Goal: Information Seeking & Learning: Learn about a topic

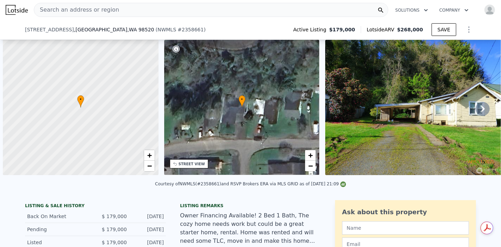
scroll to position [0, 3]
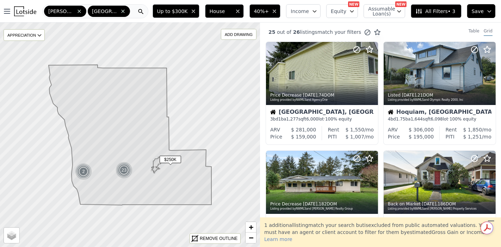
scroll to position [470, 0]
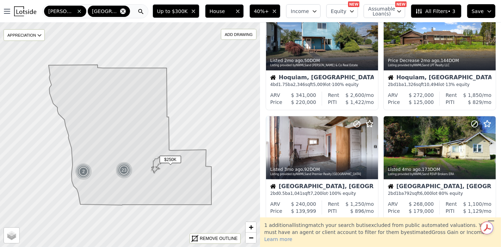
click at [120, 11] on icon at bounding box center [123, 11] width 6 height 6
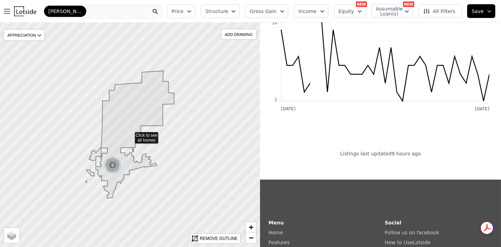
click at [71, 12] on span "[PERSON_NAME]" at bounding box center [65, 11] width 34 height 7
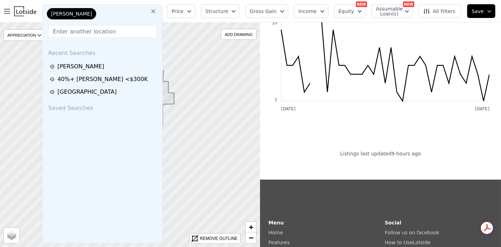
click at [155, 15] on button at bounding box center [153, 11] width 13 height 14
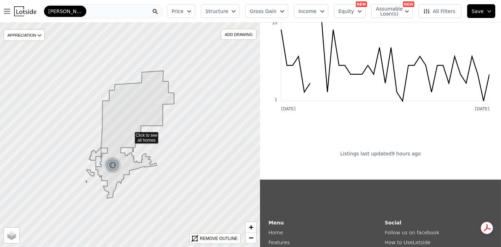
click at [124, 7] on div "[PERSON_NAME]" at bounding box center [102, 11] width 120 height 14
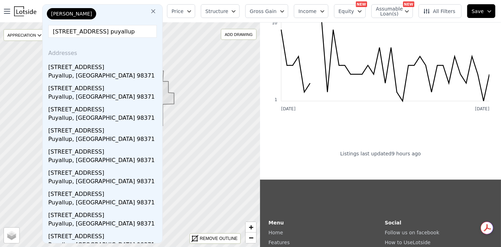
drag, startPoint x: 63, startPoint y: 32, endPoint x: 115, endPoint y: 30, distance: 52.5
click at [115, 30] on input "[STREET_ADDRESS] puyallup" at bounding box center [102, 31] width 109 height 13
type input "[STREET_ADDRESS] puyallup"
click at [160, 13] on button at bounding box center [153, 11] width 13 height 14
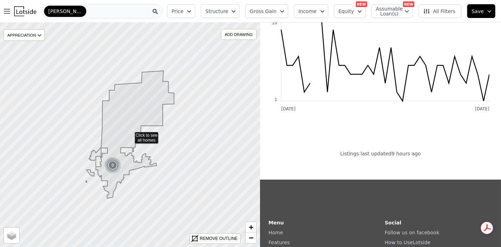
click at [132, 11] on div "[PERSON_NAME]" at bounding box center [102, 11] width 120 height 14
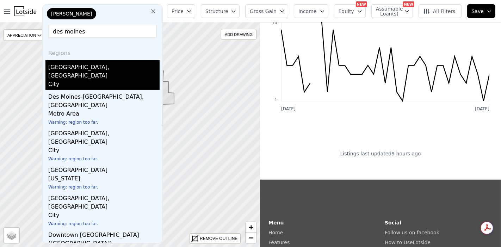
type input "des moines"
click at [86, 66] on div "[GEOGRAPHIC_DATA], [GEOGRAPHIC_DATA]" at bounding box center [103, 70] width 111 height 20
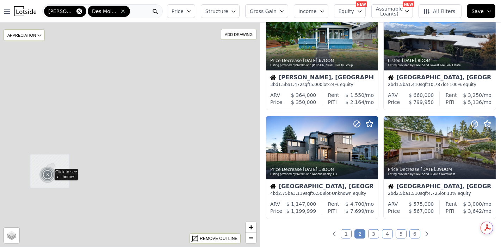
click at [76, 11] on icon at bounding box center [79, 11] width 6 height 6
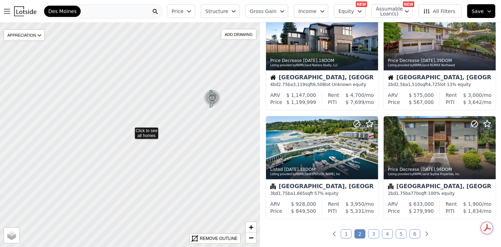
click at [114, 7] on div "Des Moines" at bounding box center [102, 11] width 120 height 14
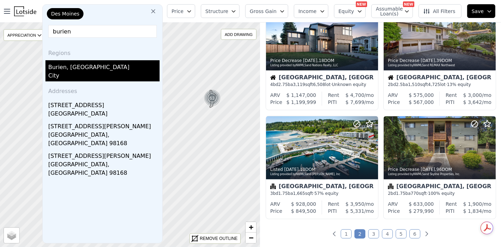
type input "burien"
click at [76, 72] on div "City" at bounding box center [103, 77] width 111 height 10
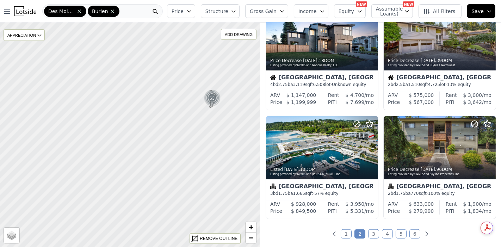
click at [132, 10] on div "Des Moines Burien" at bounding box center [102, 11] width 120 height 14
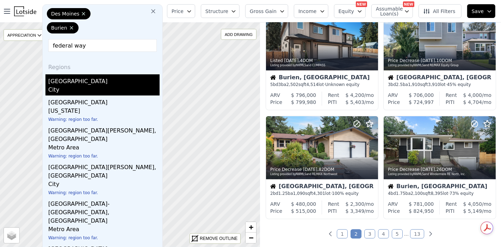
type input "federal way"
click at [92, 79] on div "[GEOGRAPHIC_DATA]" at bounding box center [103, 79] width 111 height 11
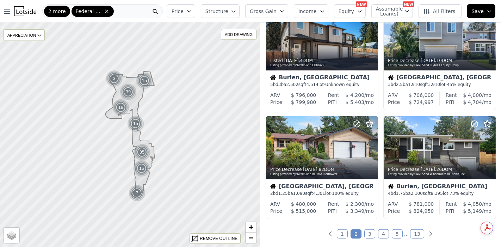
click at [136, 11] on div "2 more Federal Way" at bounding box center [102, 11] width 120 height 14
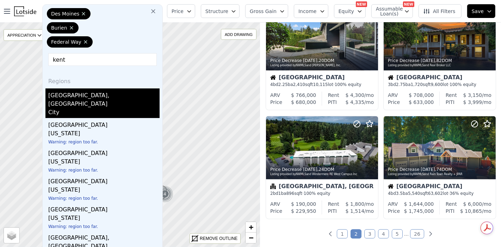
type input "kent"
click at [89, 94] on div "[GEOGRAPHIC_DATA], [GEOGRAPHIC_DATA]" at bounding box center [103, 98] width 111 height 20
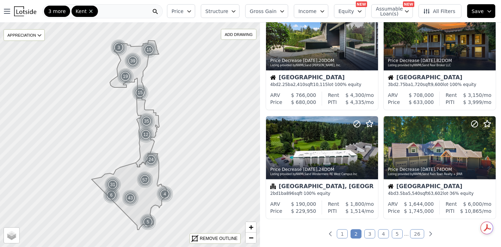
click at [191, 11] on icon "button" at bounding box center [188, 12] width 3 height 2
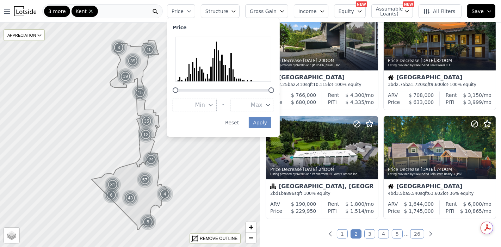
click at [274, 110] on button "Max" at bounding box center [252, 105] width 44 height 13
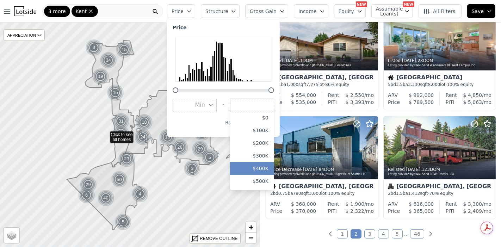
click at [272, 171] on button "$400K" at bounding box center [252, 168] width 44 height 13
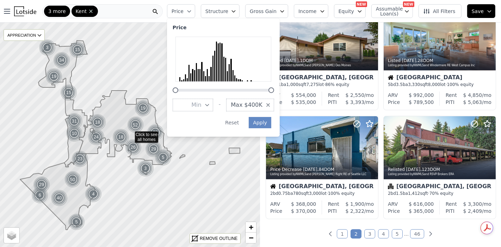
click at [236, 13] on icon "button" at bounding box center [234, 11] width 6 height 6
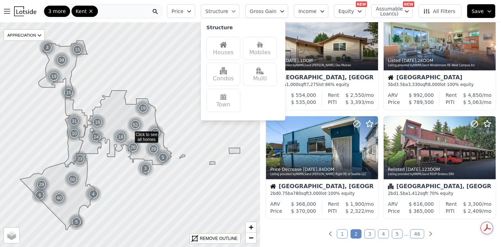
click at [227, 45] on img at bounding box center [223, 44] width 7 height 7
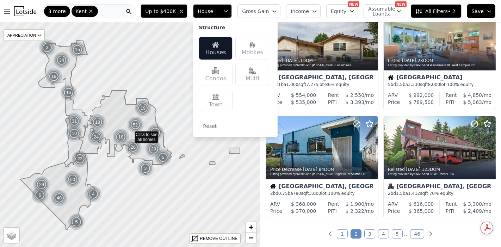
click at [269, 12] on span "Gross Gain" at bounding box center [255, 11] width 27 height 7
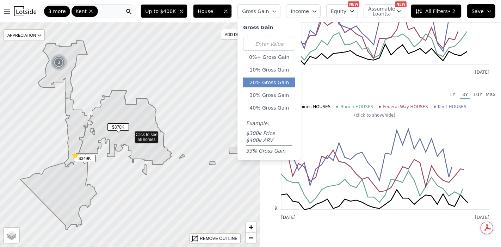
click at [271, 78] on button "20% Gross Gain" at bounding box center [269, 83] width 52 height 10
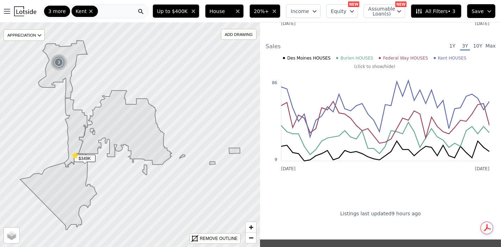
scroll to position [485, 0]
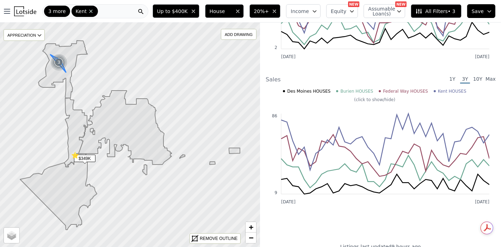
click at [57, 60] on img at bounding box center [58, 62] width 17 height 17
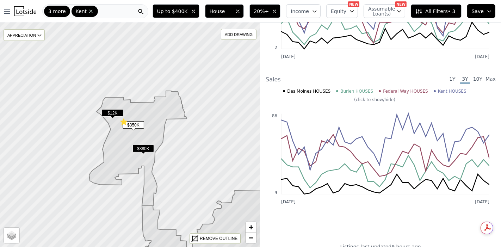
click at [317, 13] on icon "button" at bounding box center [315, 11] width 6 height 6
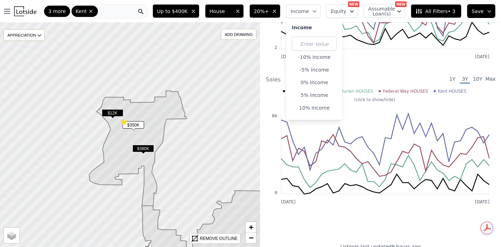
click at [317, 13] on icon "button" at bounding box center [315, 11] width 6 height 6
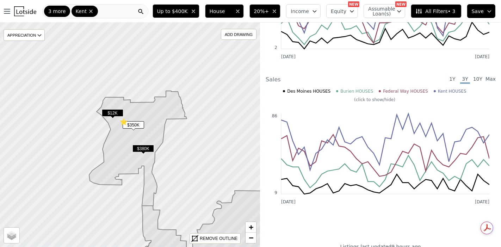
click at [277, 8] on icon "button" at bounding box center [275, 11] width 6 height 6
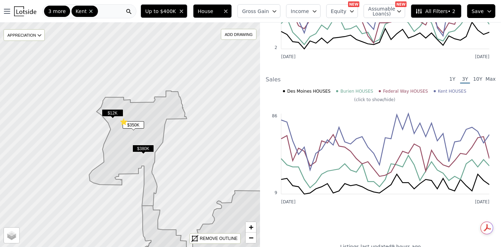
click at [120, 143] on icon at bounding box center [138, 148] width 98 height 115
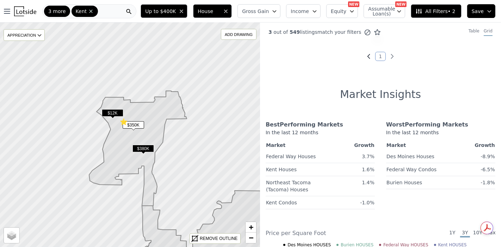
click at [365, 57] on icon "Previous page" at bounding box center [368, 56] width 7 height 7
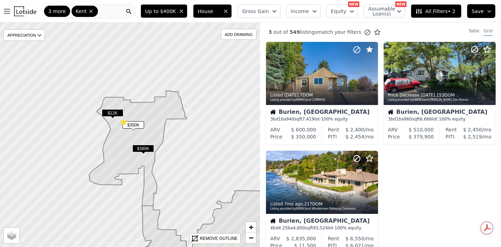
click at [183, 12] on icon "button" at bounding box center [181, 11] width 3 height 3
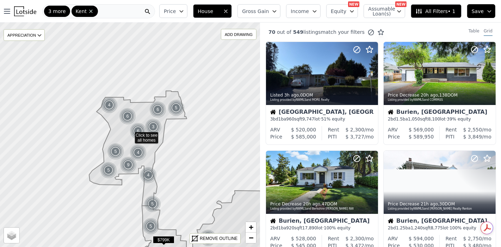
click at [183, 12] on icon "button" at bounding box center [181, 12] width 3 height 2
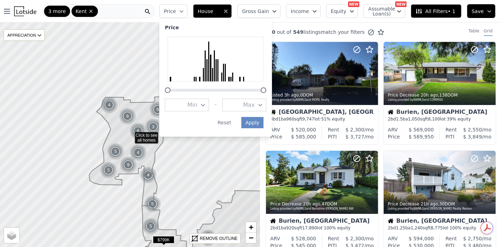
click at [266, 104] on button "Max" at bounding box center [244, 105] width 44 height 13
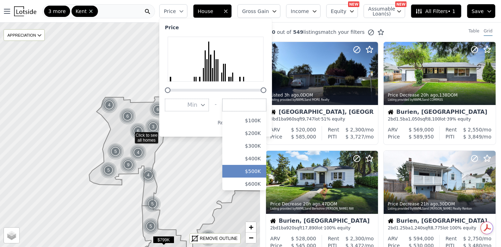
scroll to position [21, 0]
click at [265, 173] on button "$600K" at bounding box center [244, 172] width 44 height 13
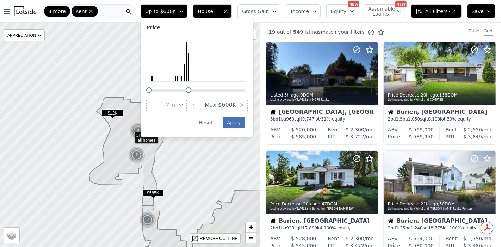
click at [245, 123] on button "Apply" at bounding box center [234, 122] width 23 height 11
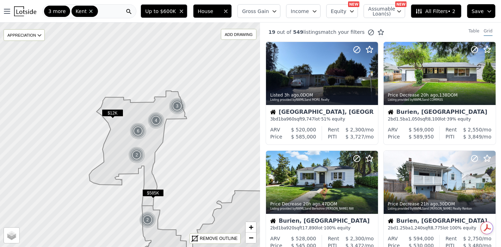
click at [279, 11] on button "Gross Gain" at bounding box center [258, 11] width 43 height 14
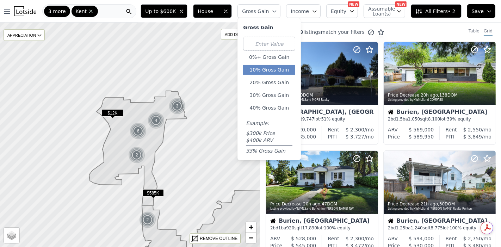
click at [278, 71] on button "10% Gross Gain" at bounding box center [269, 70] width 52 height 10
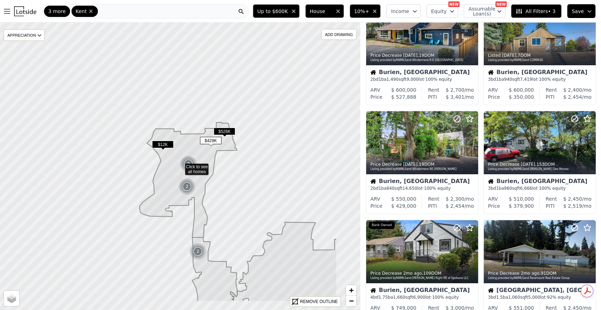
scroll to position [149, 0]
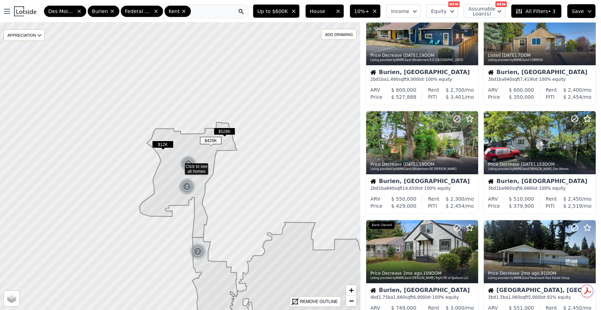
click at [182, 11] on icon at bounding box center [183, 11] width 3 height 3
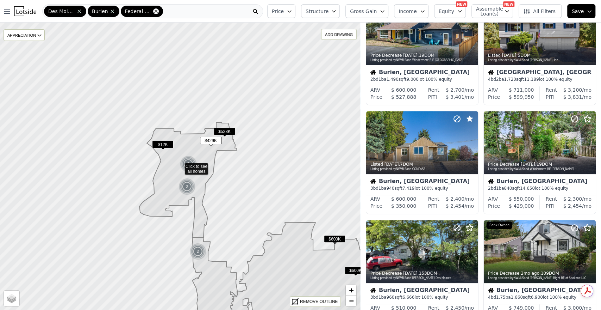
click at [153, 11] on icon at bounding box center [156, 11] width 6 height 6
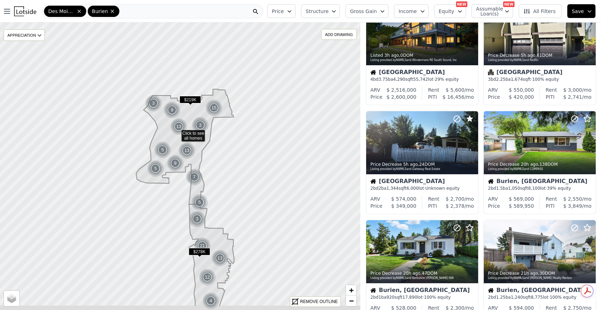
click at [156, 11] on div "Des Moines Burien" at bounding box center [152, 11] width 221 height 14
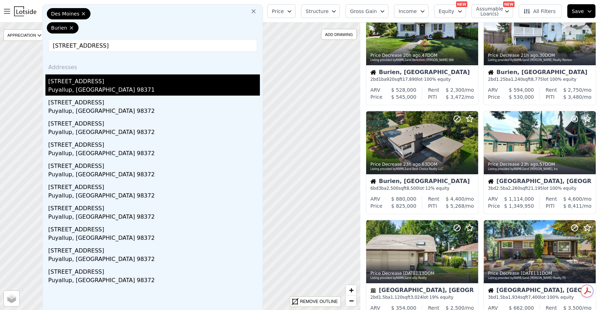
type input "[STREET_ADDRESS]"
click at [85, 84] on div "[STREET_ADDRESS]" at bounding box center [154, 79] width 212 height 11
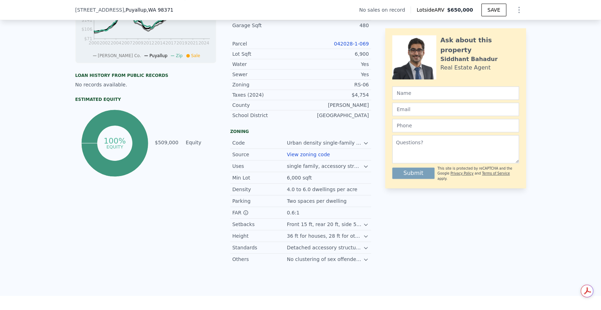
scroll to position [248, 0]
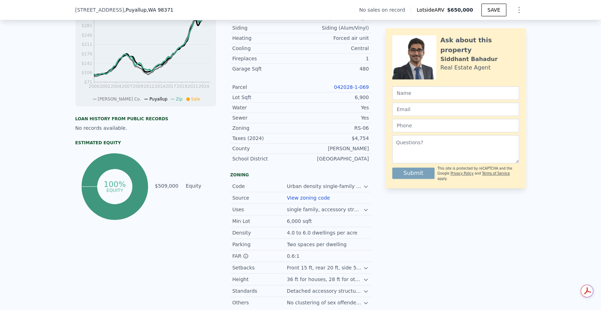
click at [355, 90] on link "042028-1-069" at bounding box center [351, 87] width 35 height 6
drag, startPoint x: 347, startPoint y: 94, endPoint x: 332, endPoint y: 117, distance: 27.4
click at [332, 113] on div "Water Yes" at bounding box center [300, 108] width 141 height 10
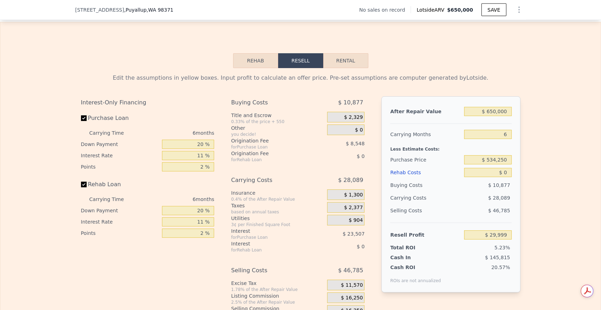
scroll to position [1040, 0]
click at [501, 138] on input "6" at bounding box center [487, 133] width 47 height 9
type input "8"
type input "$ 20,636"
type input "8"
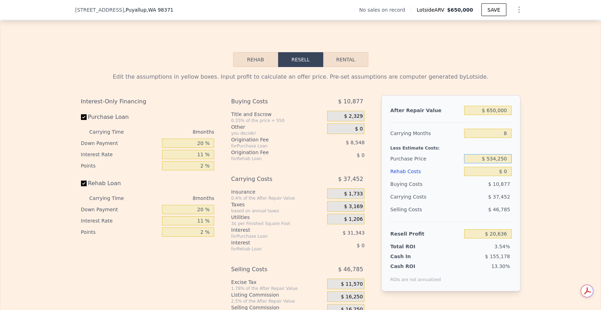
click at [490, 163] on input "$ 534,250" at bounding box center [487, 158] width 47 height 9
click at [501, 176] on input "$ 0" at bounding box center [487, 171] width 47 height 9
type input "$ 2,000"
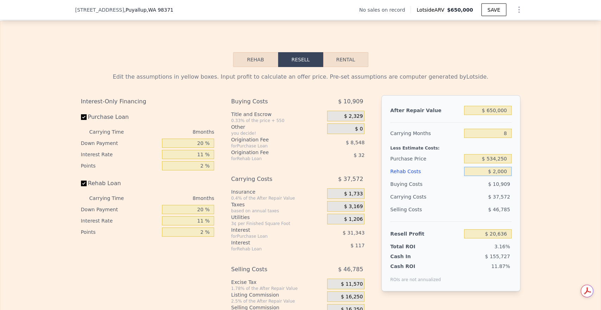
type input "$ 18,484"
type input "$ 20,000"
type input "-$ 860"
type input "$ 200,000"
type input "-$ 194,300"
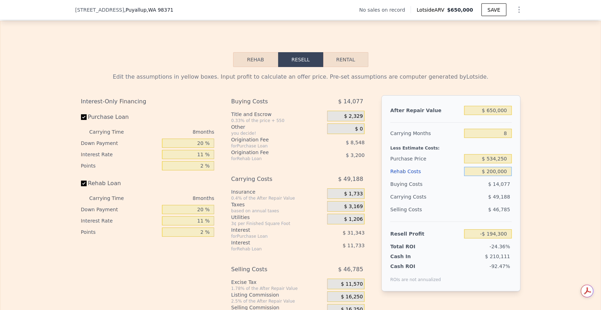
type input "$ 200,000"
click at [499, 238] on input "-$ 194,300" at bounding box center [487, 233] width 47 height 9
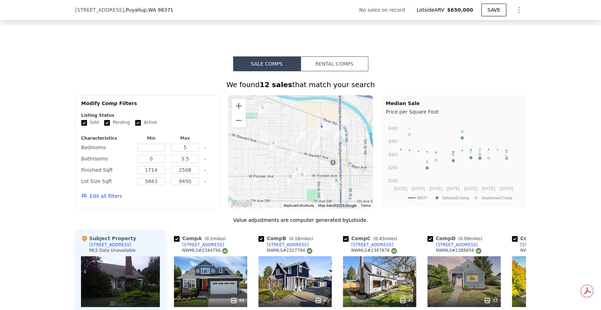
scroll to position [561, 0]
click at [157, 151] on input "number" at bounding box center [151, 148] width 28 height 8
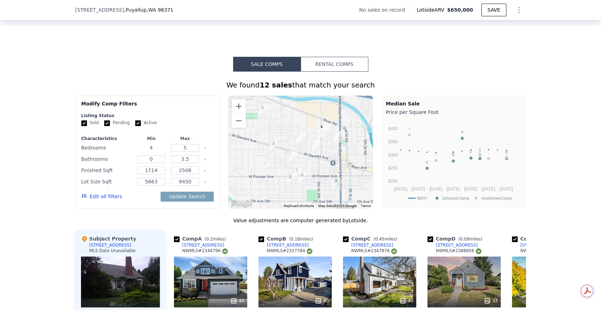
type input "4"
click at [187, 151] on input "5" at bounding box center [185, 148] width 28 height 8
type input "4"
click at [37, 155] on div "We found 12 sales that match your search Filters Map Prices Modify Comp Filters…" at bounding box center [300, 270] width 601 height 397
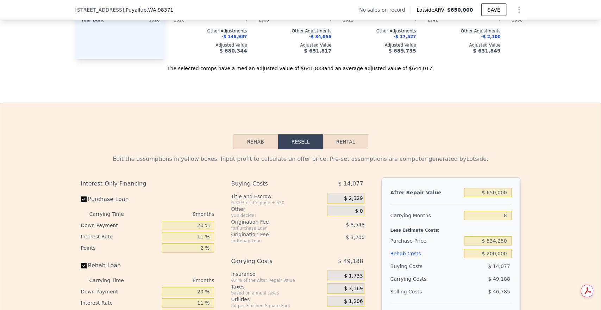
scroll to position [958, 0]
click at [494, 196] on input "$ 650,000" at bounding box center [487, 191] width 47 height 9
type input "$ 665,000"
type input "-$ 180,406"
type input "$ 665,000"
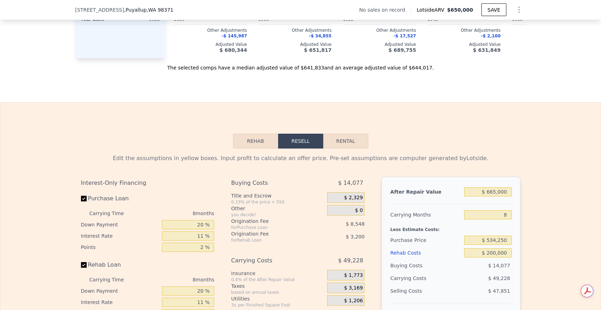
click at [486, 234] on div "Less Estimate Costs:" at bounding box center [450, 227] width 121 height 13
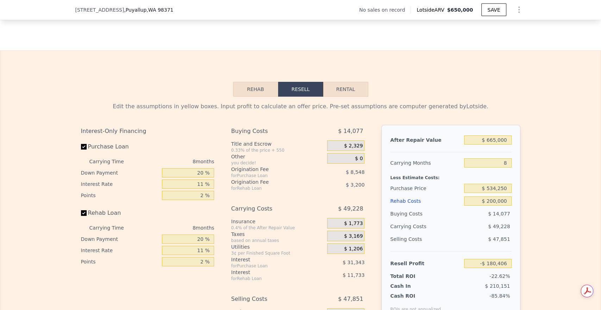
scroll to position [1015, 0]
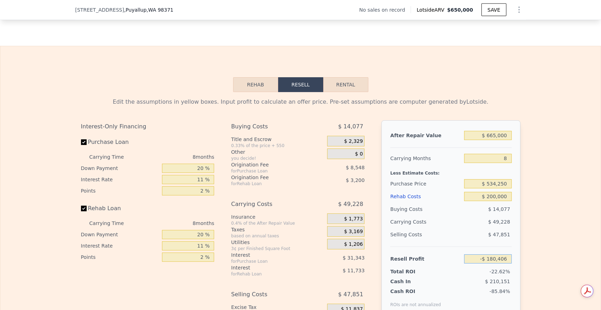
click at [493, 247] on input "-$ 180,406" at bounding box center [487, 258] width 47 height 9
type input "$ 65,000"
click at [501, 247] on div "Total ROI -22.62%" at bounding box center [450, 270] width 121 height 10
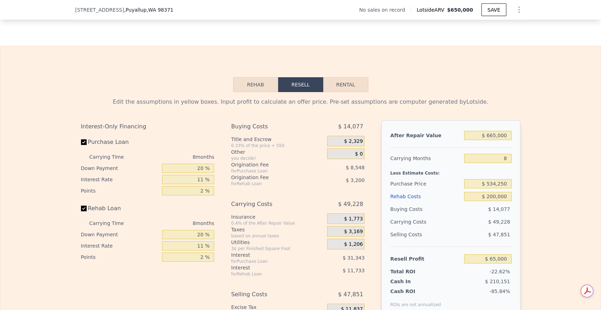
type input "$ 306,604"
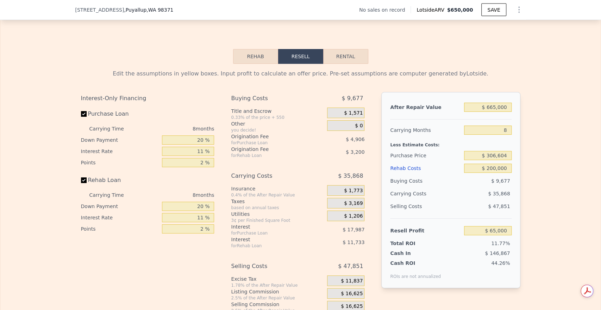
scroll to position [1049, 0]
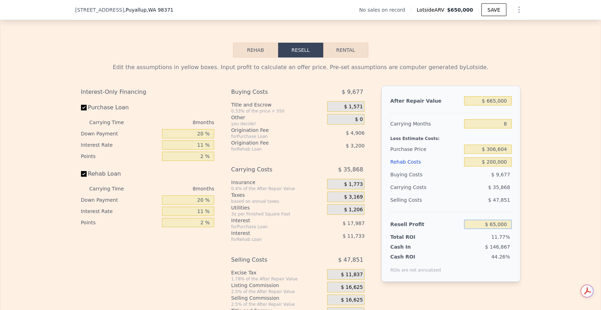
click at [501, 229] on input "$ 65,000" at bounding box center [487, 223] width 47 height 9
type input "$ 70,000"
click at [500, 240] on div "Total ROI 11.77%" at bounding box center [450, 235] width 121 height 10
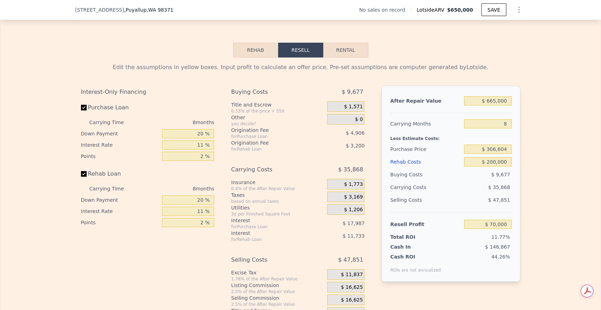
type input "$ 301,966"
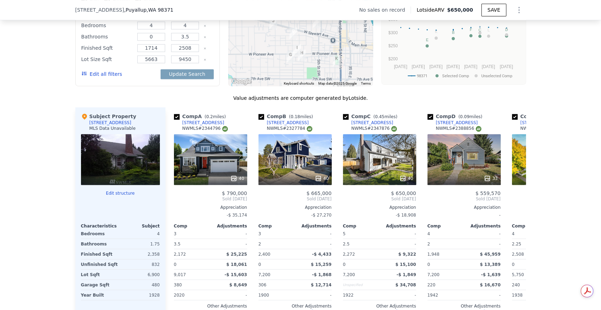
scroll to position [691, 0]
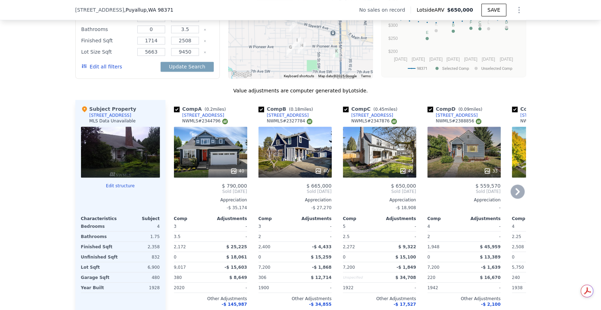
click at [501, 197] on icon at bounding box center [518, 191] width 14 height 14
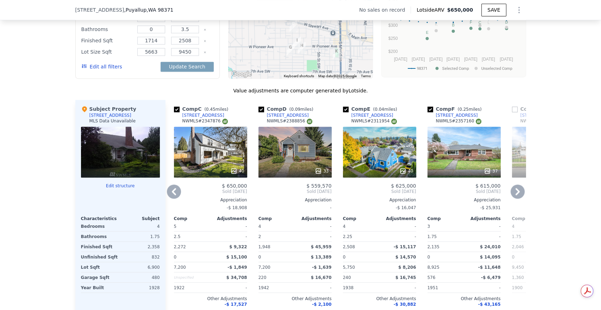
click at [501, 197] on icon at bounding box center [518, 191] width 14 height 14
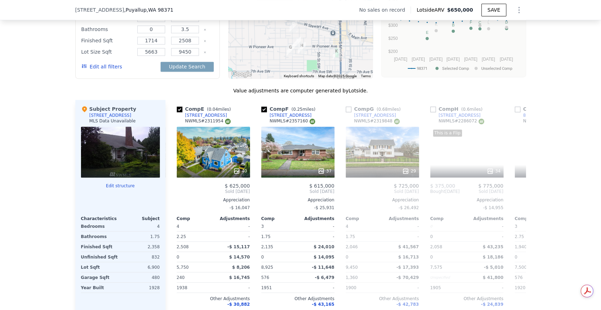
scroll to position [0, 338]
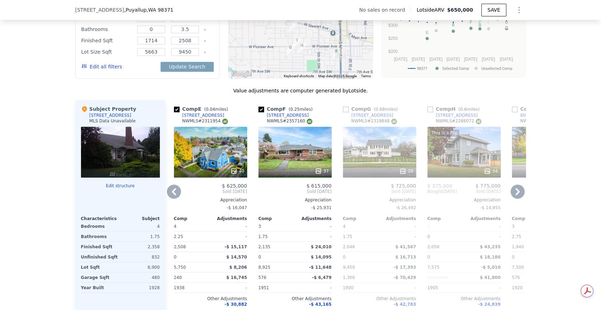
click at [501, 197] on icon at bounding box center [518, 191] width 14 height 14
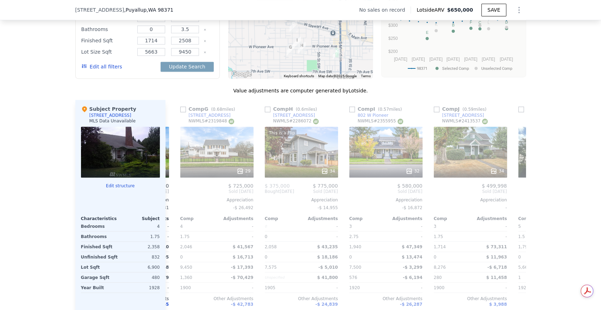
scroll to position [0, 507]
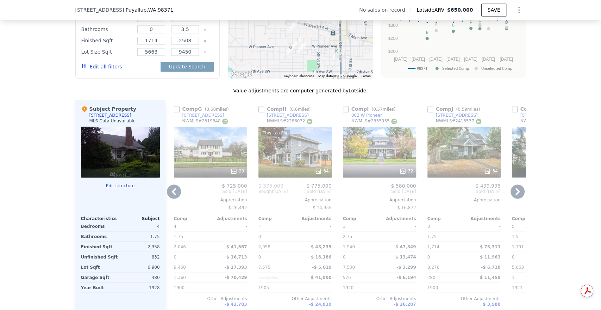
click at [279, 160] on div "This is a Flip 34" at bounding box center [295, 151] width 73 height 51
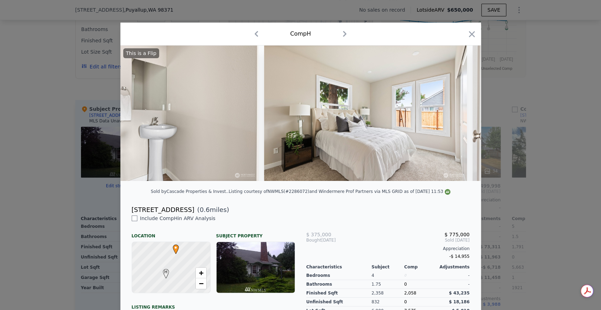
scroll to position [0, 4407]
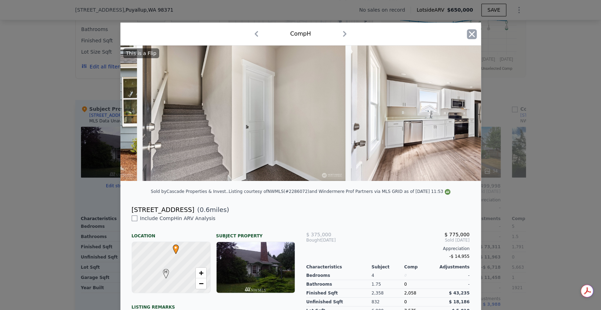
click at [468, 33] on icon "button" at bounding box center [472, 34] width 10 height 10
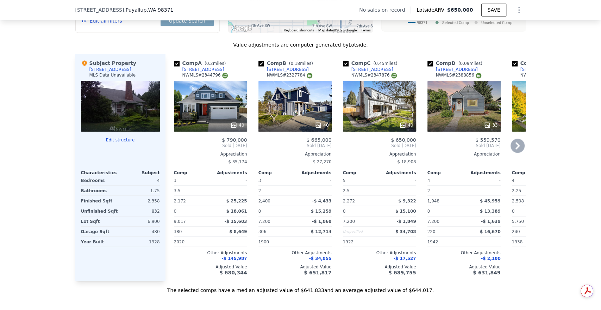
scroll to position [736, 0]
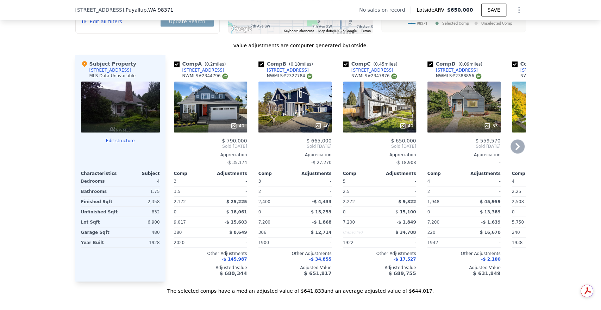
click at [302, 110] on div "40" at bounding box center [295, 106] width 73 height 51
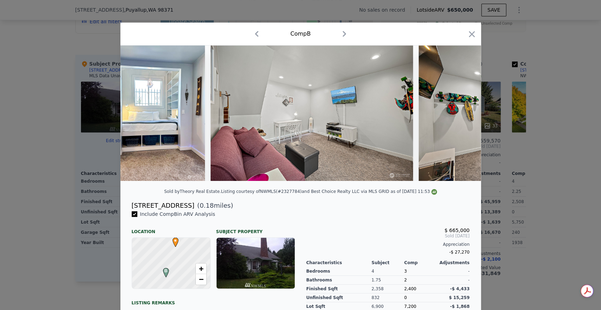
scroll to position [0, 5882]
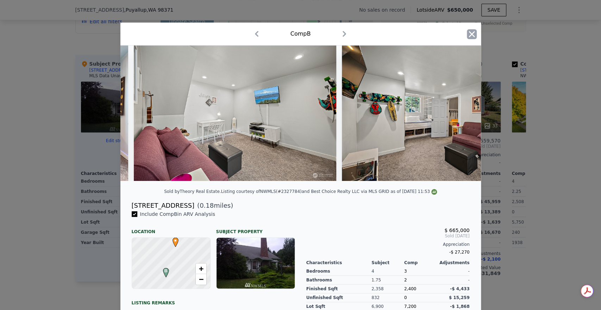
click at [468, 37] on icon "button" at bounding box center [472, 34] width 10 height 10
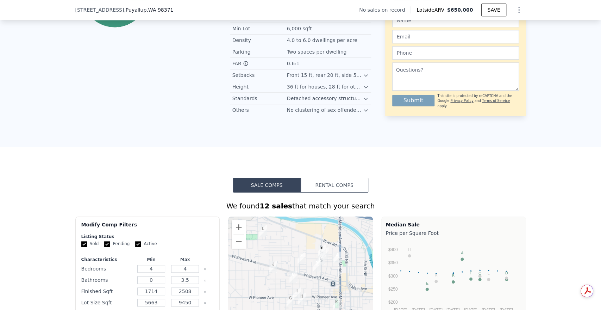
scroll to position [440, 0]
click at [363, 113] on icon at bounding box center [366, 111] width 6 height 6
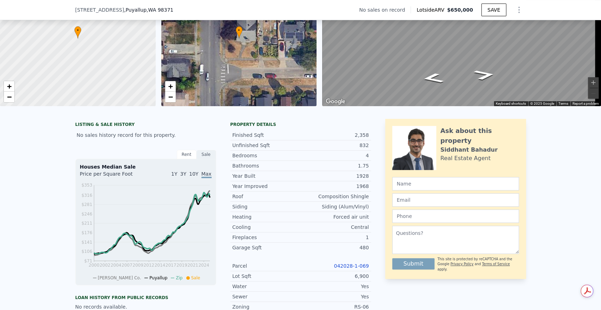
scroll to position [2, 0]
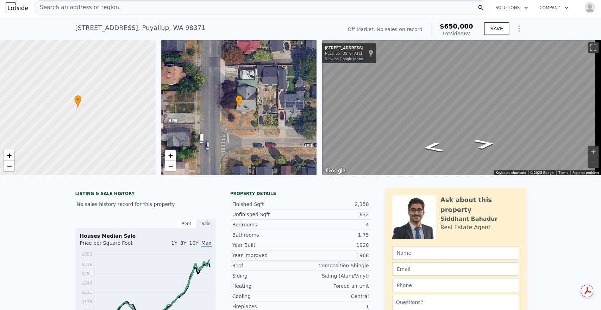
click at [101, 12] on div "Search an address or region" at bounding box center [76, 7] width 85 height 13
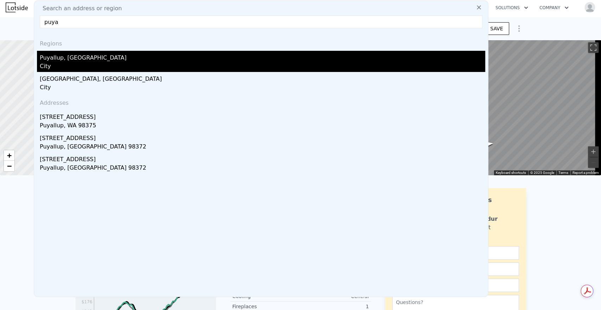
type input "puya"
click at [76, 65] on div "City" at bounding box center [263, 67] width 446 height 10
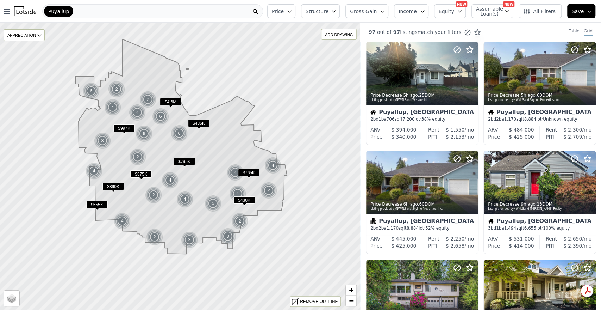
click at [222, 11] on div "Puyallup" at bounding box center [152, 11] width 221 height 14
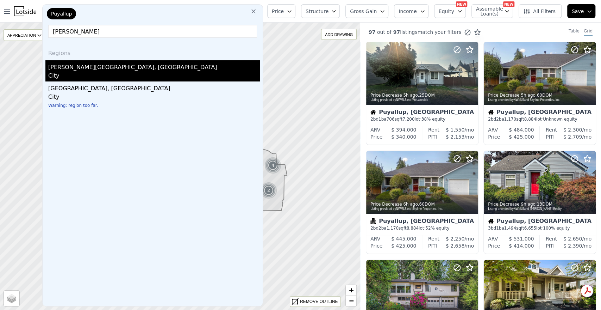
type input "[PERSON_NAME]"
click at [121, 76] on div "City" at bounding box center [154, 77] width 212 height 10
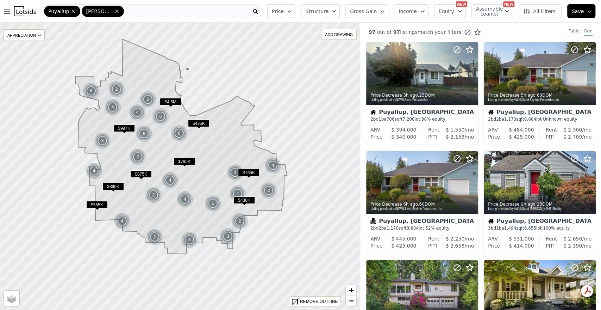
click at [155, 15] on div "Puyallup [PERSON_NAME][GEOGRAPHIC_DATA]" at bounding box center [152, 11] width 221 height 14
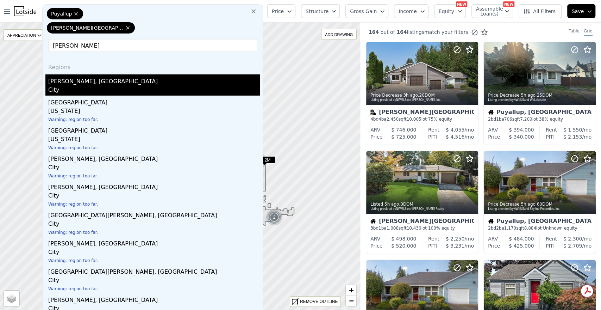
type input "[PERSON_NAME]"
click at [83, 85] on div "[PERSON_NAME], [GEOGRAPHIC_DATA]" at bounding box center [154, 79] width 212 height 11
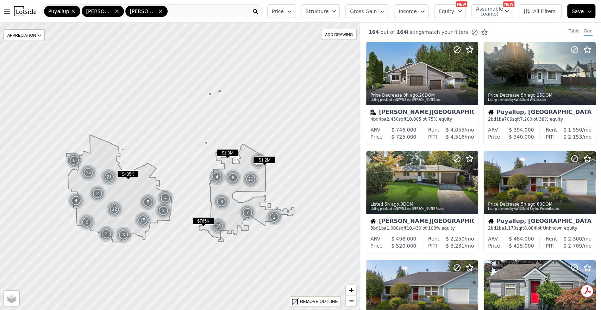
click at [296, 12] on button "Price" at bounding box center [281, 11] width 28 height 14
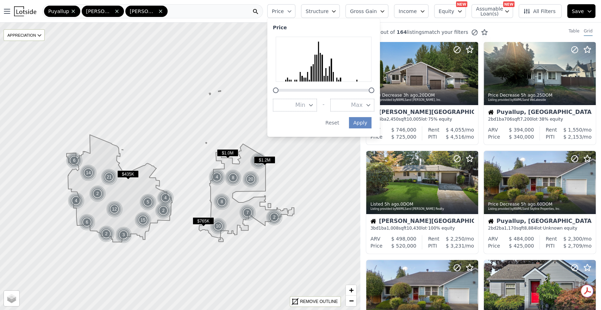
click at [375, 100] on button "Max" at bounding box center [352, 105] width 44 height 13
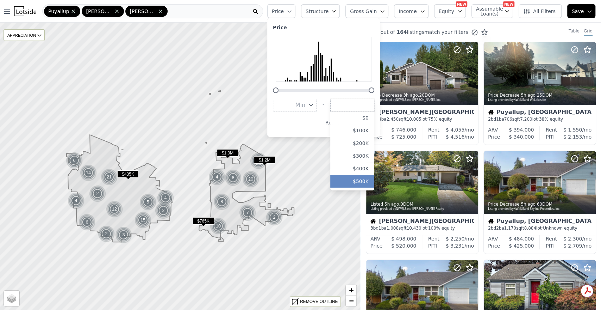
click at [373, 177] on button "$500K" at bounding box center [352, 181] width 44 height 13
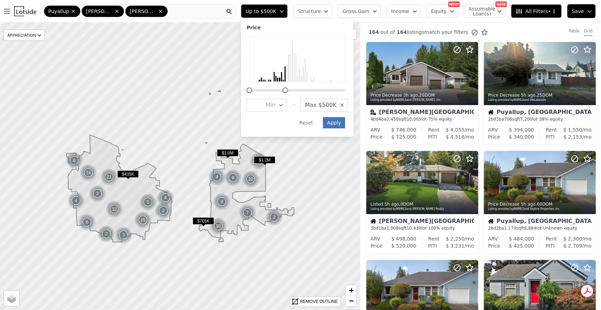
click at [346, 122] on button "Apply" at bounding box center [334, 122] width 23 height 11
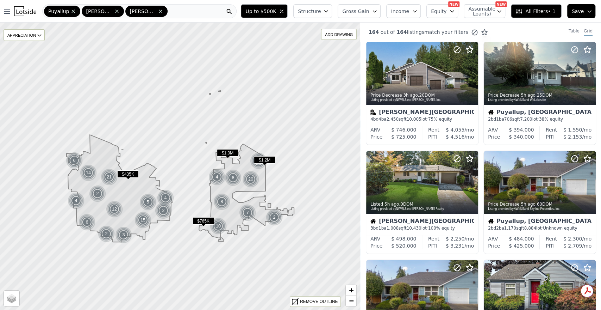
click at [332, 15] on button "Structure" at bounding box center [312, 11] width 39 height 14
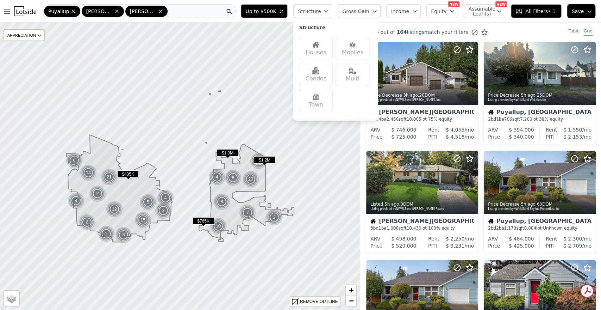
click at [320, 44] on img at bounding box center [315, 44] width 7 height 7
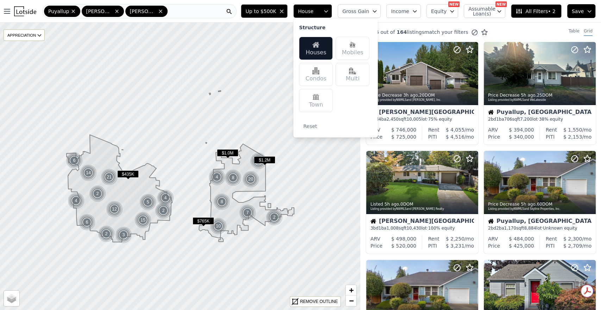
click at [377, 11] on icon "button" at bounding box center [374, 12] width 3 height 2
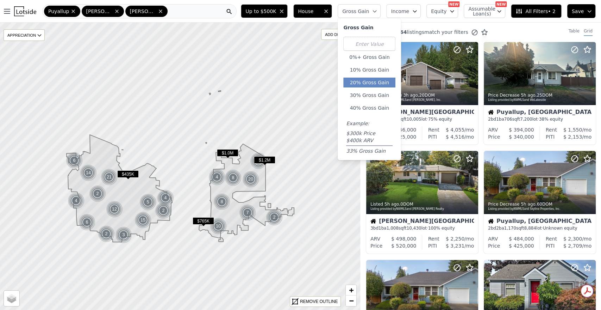
click at [376, 82] on button "20% Gross Gain" at bounding box center [369, 83] width 52 height 10
